Goal: Task Accomplishment & Management: Use online tool/utility

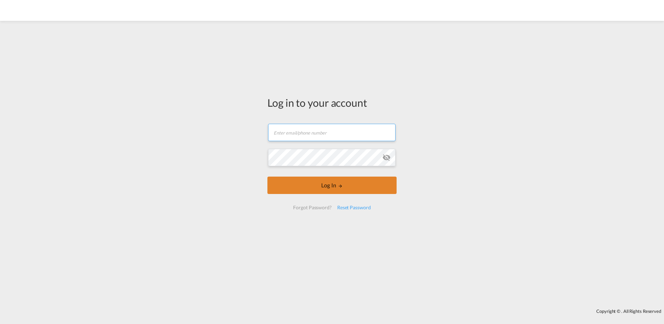
type input "[PERSON_NAME][EMAIL_ADDRESS][DOMAIN_NAME]"
click at [316, 184] on button "Log In" at bounding box center [331, 184] width 129 height 17
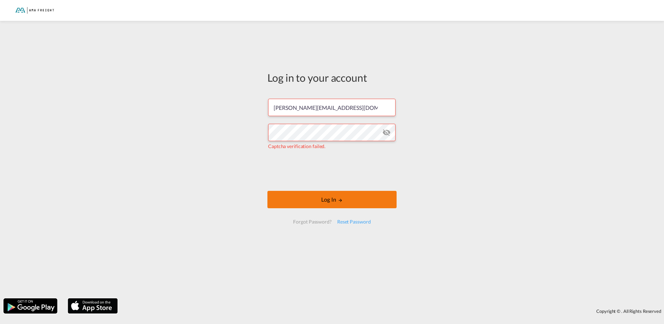
drag, startPoint x: 331, startPoint y: 198, endPoint x: 323, endPoint y: 200, distance: 8.1
click at [331, 198] on button "Log In" at bounding box center [331, 199] width 129 height 17
